Goal: Submit feedback/report problem

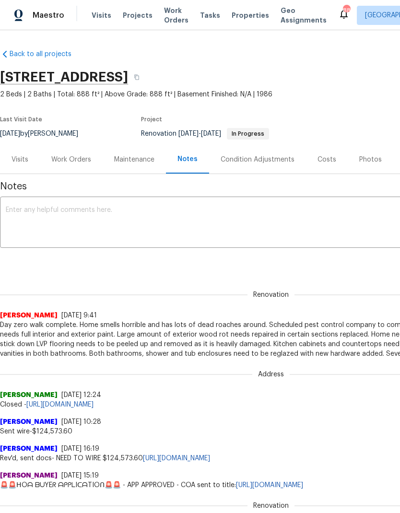
click at [33, 214] on textarea at bounding box center [271, 224] width 531 height 34
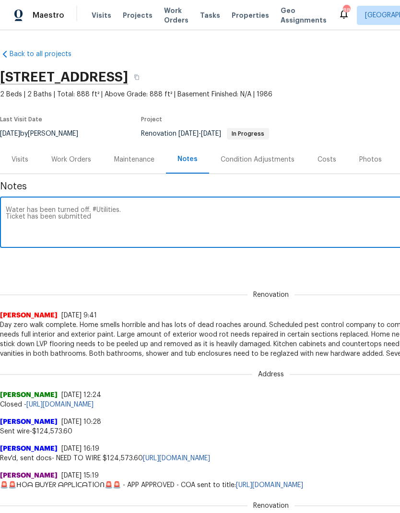
click at [112, 222] on textarea "Water has been turned off. #Utilities. Ticket has been submitted" at bounding box center [271, 224] width 531 height 34
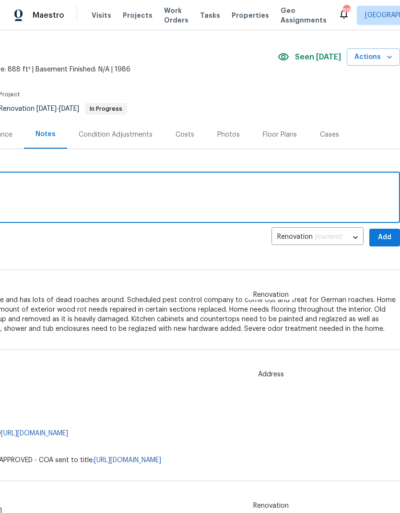
scroll to position [25, 142]
type textarea "Water has been turned off. #Utilities. Ticket has been submitted utl-77564"
click at [380, 239] on span "Add" at bounding box center [384, 238] width 15 height 12
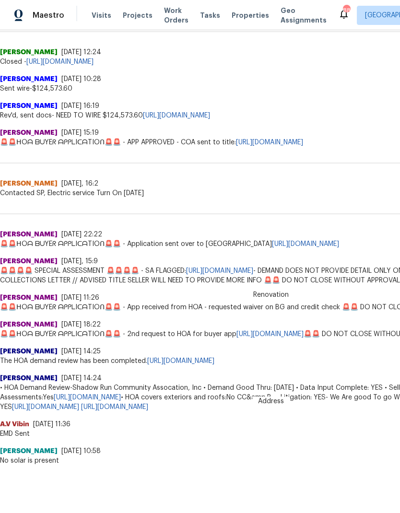
scroll to position [370, 0]
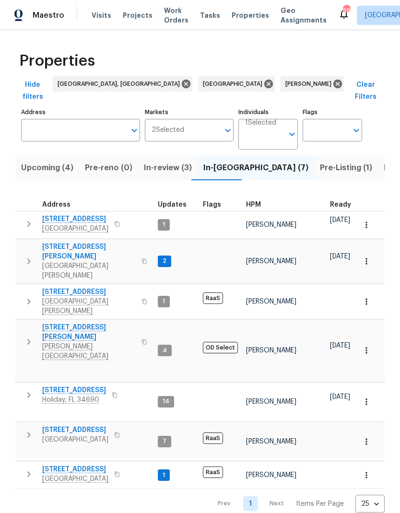
click at [369, 220] on icon "button" at bounding box center [367, 225] width 10 height 10
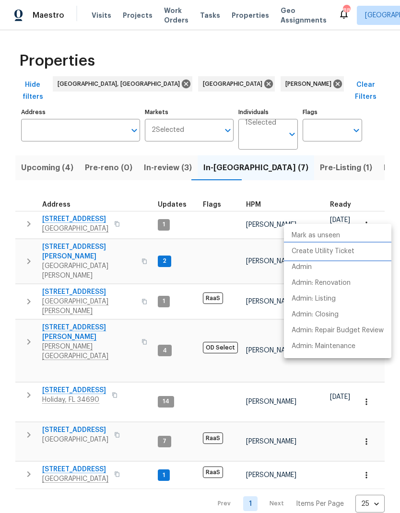
click at [345, 254] on p "Create Utility Ticket" at bounding box center [323, 252] width 63 height 10
click at [320, 268] on li "Admin" at bounding box center [337, 268] width 107 height 16
click at [308, 269] on p "Admin" at bounding box center [302, 267] width 20 height 10
